Goal: Task Accomplishment & Management: Use online tool/utility

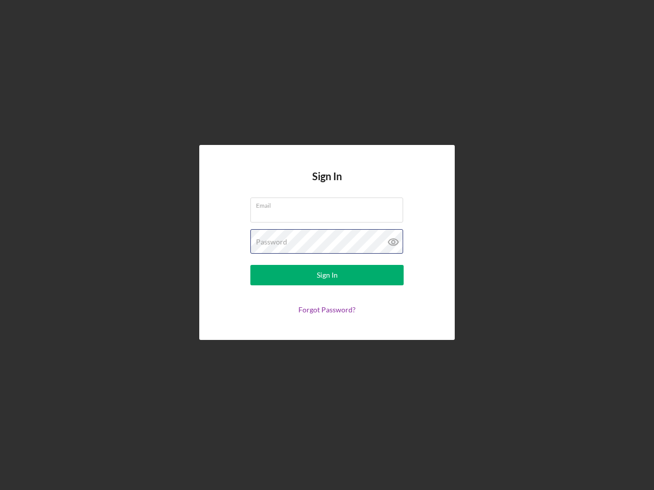
click at [327, 245] on div "Password" at bounding box center [326, 242] width 153 height 26
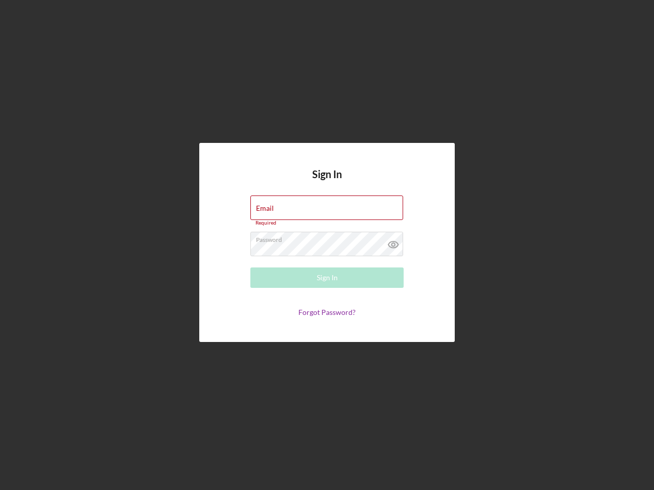
click at [393, 242] on icon at bounding box center [394, 245] width 26 height 26
